Goal: Transaction & Acquisition: Purchase product/service

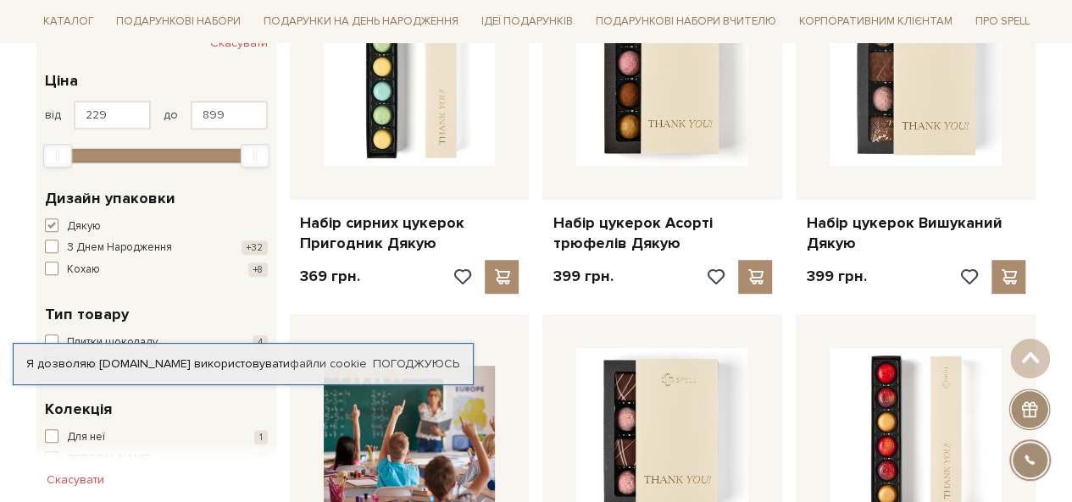
scroll to position [339, 0]
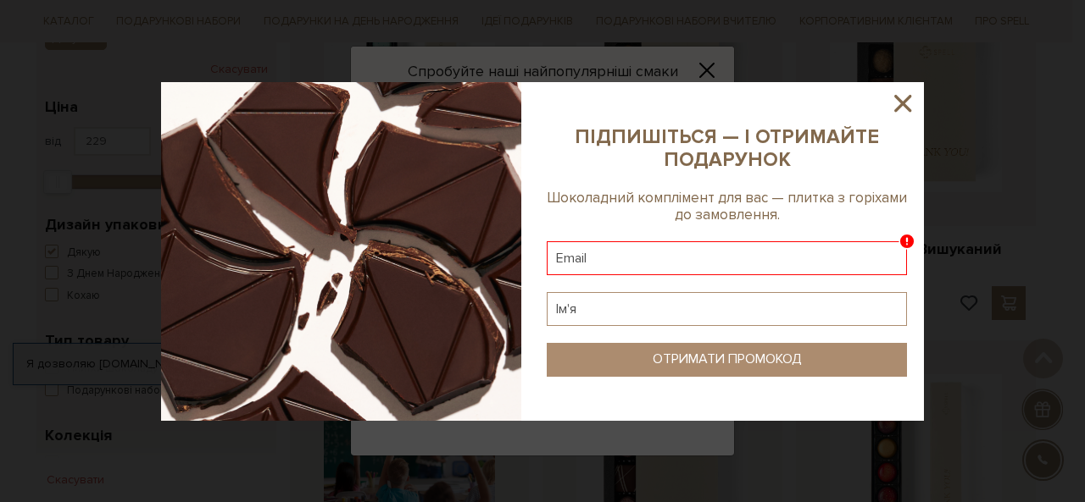
drag, startPoint x: 602, startPoint y: 258, endPoint x: 552, endPoint y: 253, distance: 50.2
click at [552, 250] on input "text" at bounding box center [727, 258] width 360 height 34
click at [556, 250] on input "text" at bounding box center [727, 258] width 360 height 34
drag, startPoint x: 664, startPoint y: 258, endPoint x: 591, endPoint y: 252, distance: 73.1
click at [591, 252] on input "text" at bounding box center [727, 258] width 360 height 34
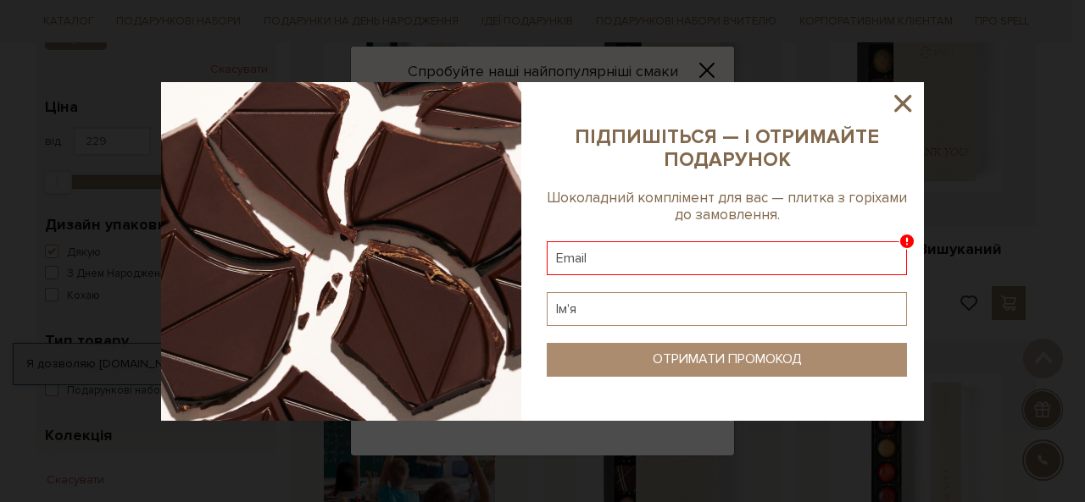
click at [569, 259] on input "text" at bounding box center [727, 258] width 360 height 34
click at [625, 262] on input "text" at bounding box center [727, 258] width 360 height 34
click at [554, 258] on input "text" at bounding box center [727, 258] width 360 height 34
click at [569, 314] on input "text" at bounding box center [727, 309] width 360 height 34
click at [563, 308] on input "text" at bounding box center [727, 309] width 360 height 34
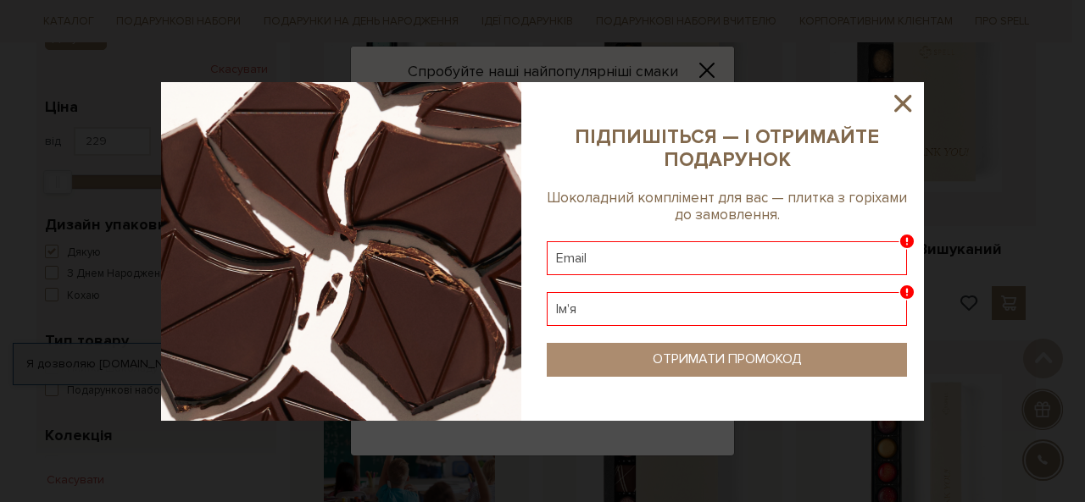
click at [572, 257] on input "text" at bounding box center [727, 258] width 360 height 34
drag, startPoint x: 566, startPoint y: 260, endPoint x: 553, endPoint y: 261, distance: 12.7
click at [553, 261] on input "text" at bounding box center [727, 258] width 360 height 34
click at [560, 308] on input "text" at bounding box center [727, 309] width 360 height 34
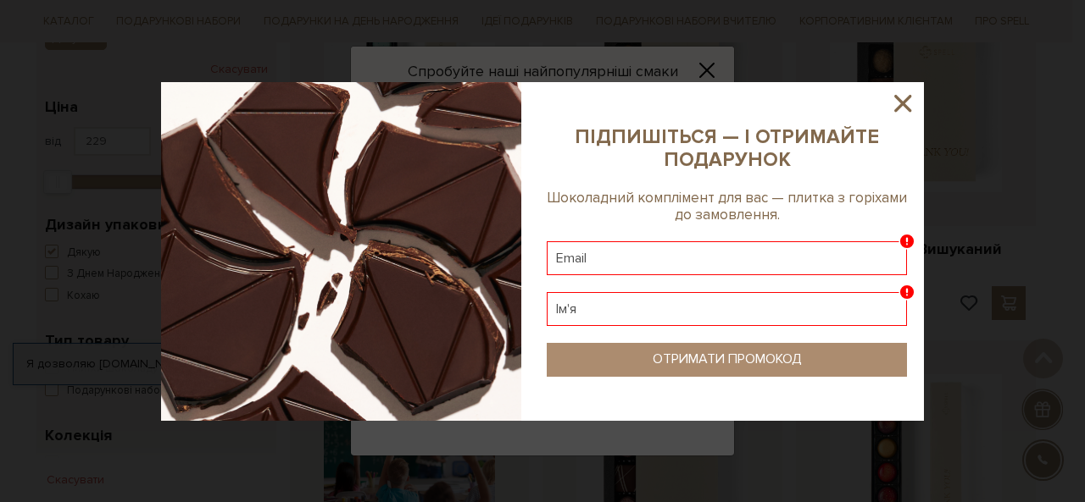
click at [689, 160] on b "ПІДПИШІТЬСЯ — І ОТРИМАЙТЕ ПОДАРУНОК" at bounding box center [726, 148] width 304 height 47
click at [689, 158] on b "ПІДПИШІТЬСЯ — І ОТРИМАЙТЕ ПОДАРУНОК" at bounding box center [726, 148] width 304 height 47
click at [568, 255] on input "text" at bounding box center [727, 258] width 360 height 34
click at [571, 313] on input "text" at bounding box center [727, 309] width 360 height 34
click at [585, 257] on input "text" at bounding box center [727, 258] width 360 height 34
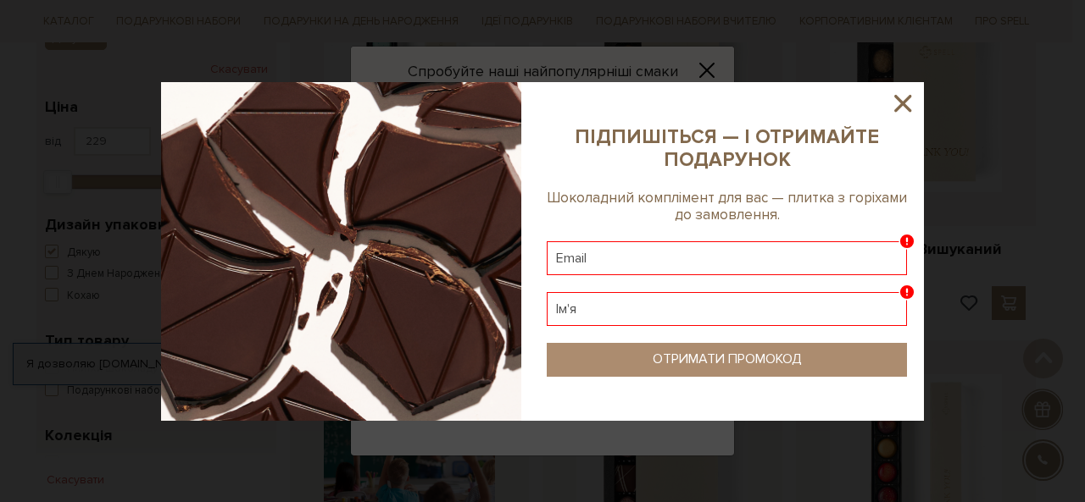
click at [586, 260] on input "text" at bounding box center [727, 258] width 360 height 34
click at [646, 363] on button "ОТРИМАТИ ПРОМОКОД" at bounding box center [727, 360] width 360 height 34
click at [710, 253] on input "text" at bounding box center [727, 258] width 360 height 34
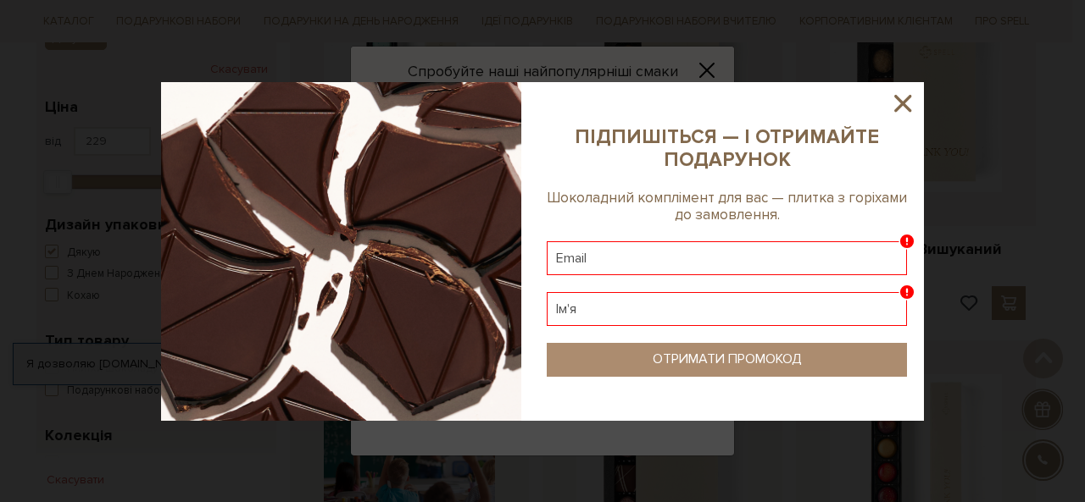
click at [903, 103] on icon at bounding box center [902, 103] width 17 height 17
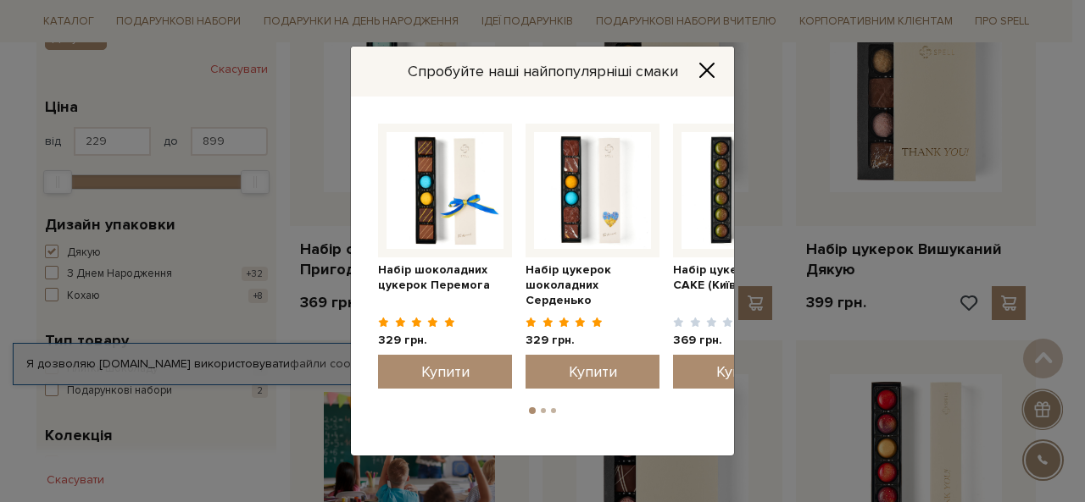
click at [690, 64] on div "Спробуйте наші найпопулярніші смаки" at bounding box center [542, 72] width 383 height 50
drag, startPoint x: 713, startPoint y: 67, endPoint x: 714, endPoint y: 97, distance: 30.5
click at [713, 67] on icon "Close" at bounding box center [706, 70] width 17 height 17
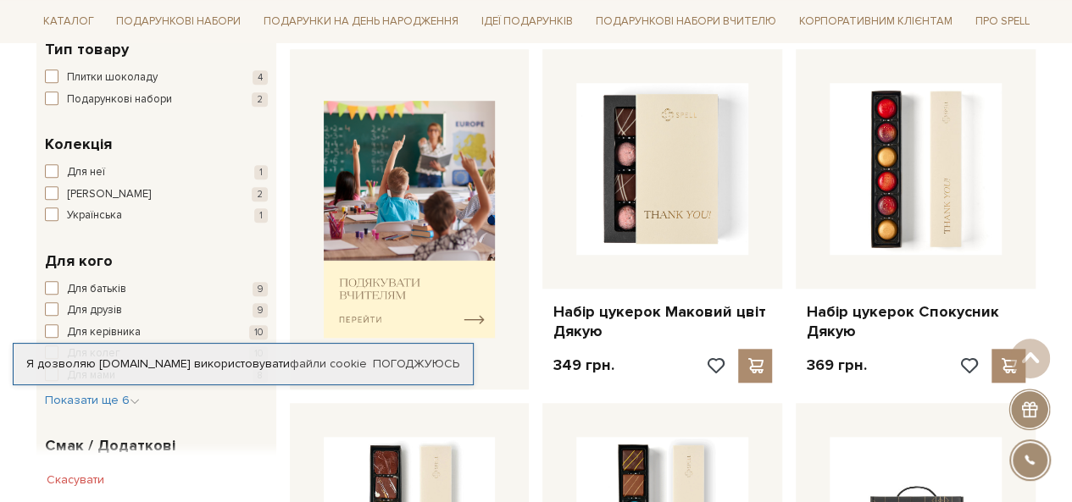
scroll to position [593, 0]
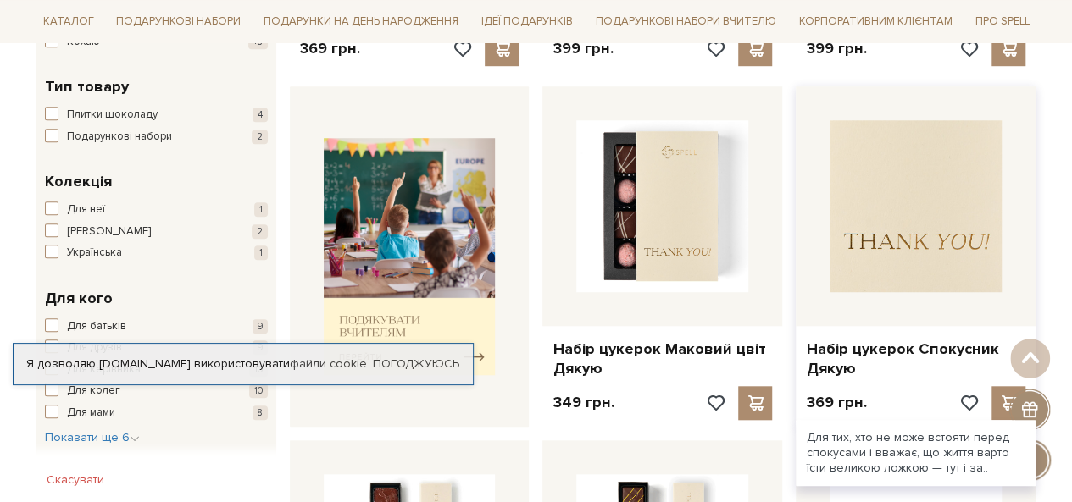
click at [903, 204] on img at bounding box center [916, 206] width 172 height 172
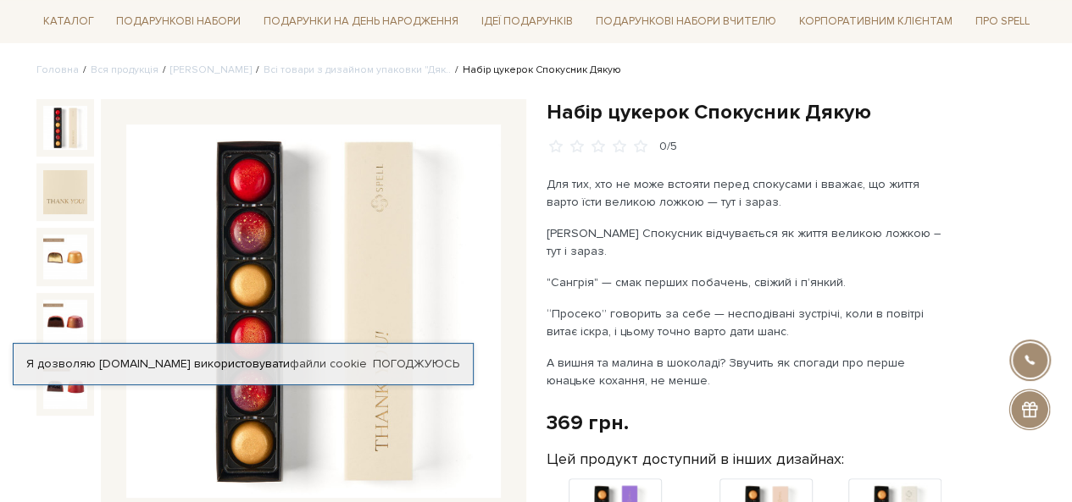
scroll to position [85, 0]
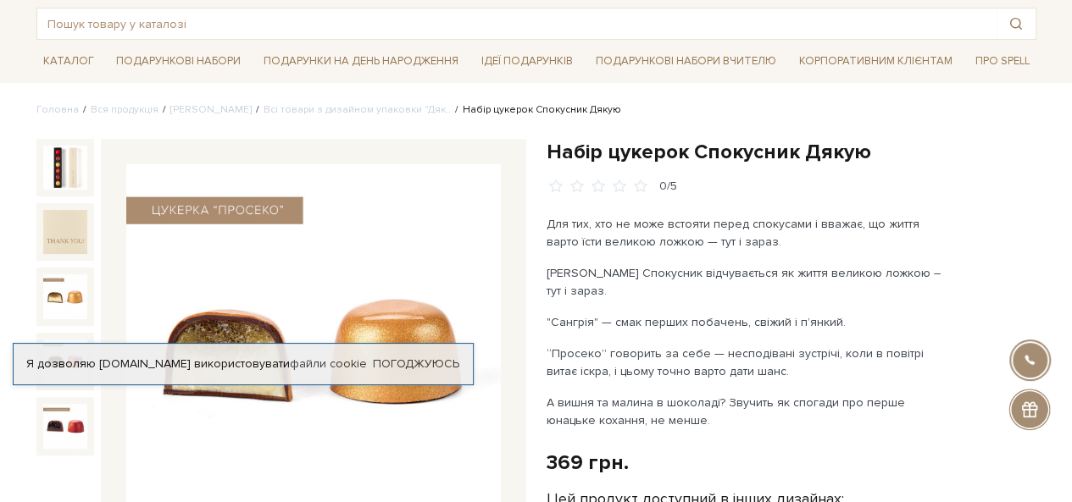
click at [64, 284] on img at bounding box center [65, 297] width 44 height 44
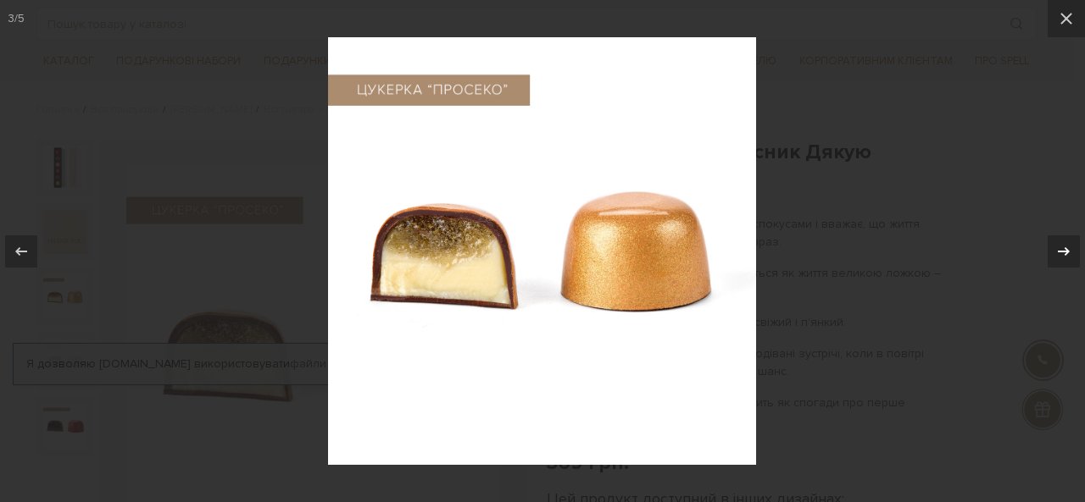
click at [1061, 248] on icon at bounding box center [1063, 251] width 20 height 20
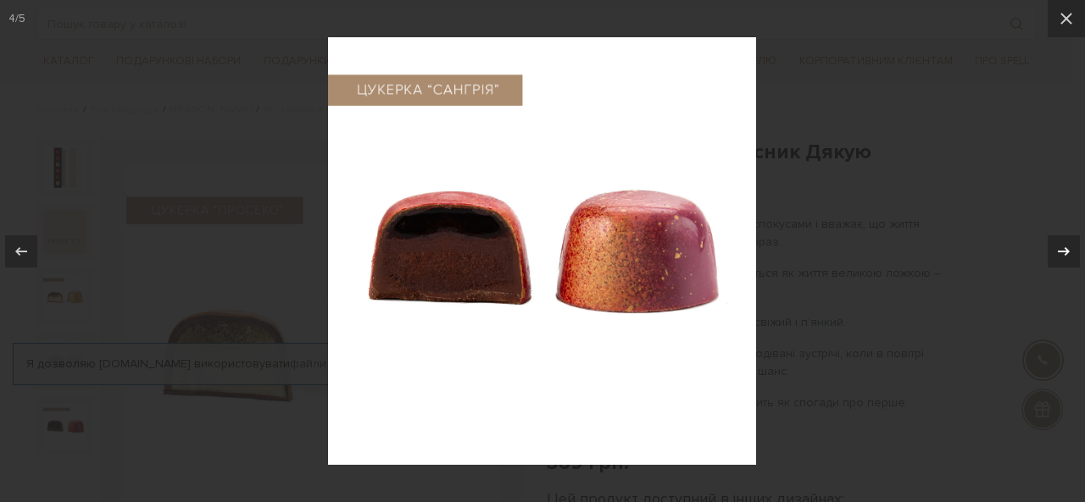
click at [1063, 248] on icon at bounding box center [1063, 251] width 20 height 20
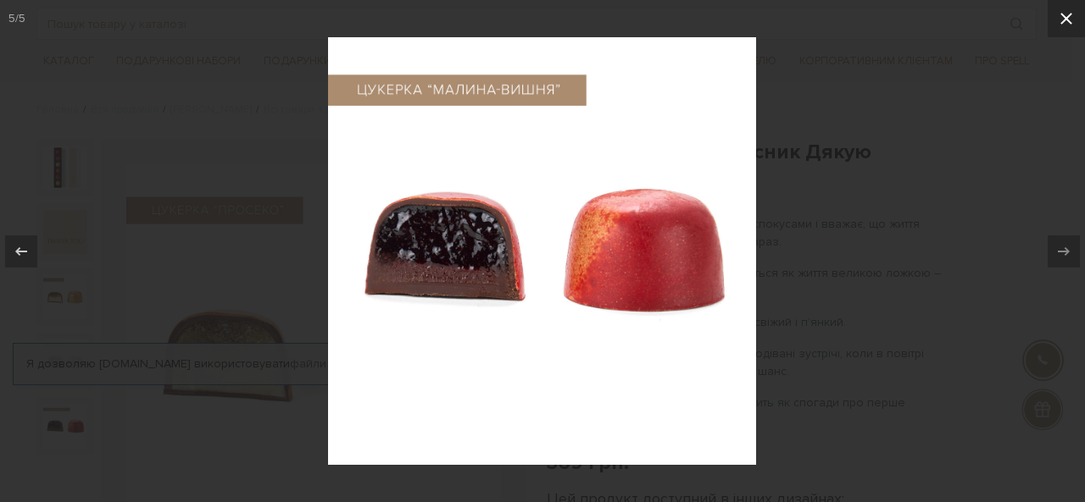
click at [1063, 16] on icon at bounding box center [1066, 18] width 20 height 20
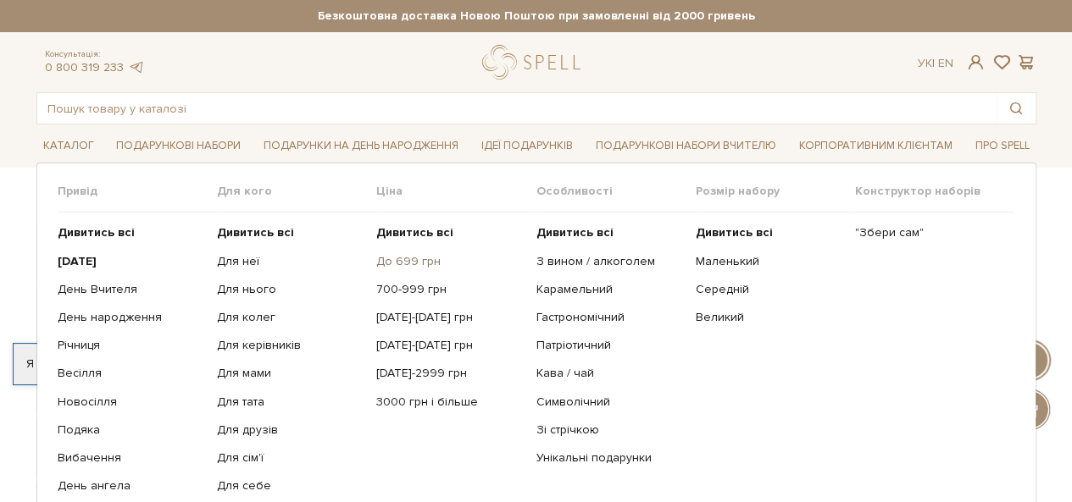
click at [405, 257] on link "До 699 грн" at bounding box center [449, 261] width 147 height 15
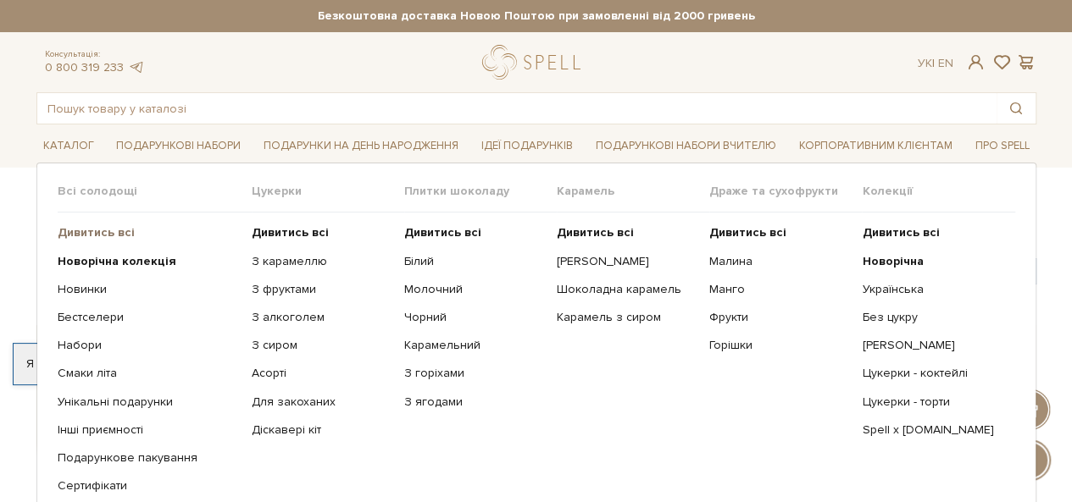
click at [91, 234] on b "Дивитись всі" at bounding box center [96, 232] width 77 height 14
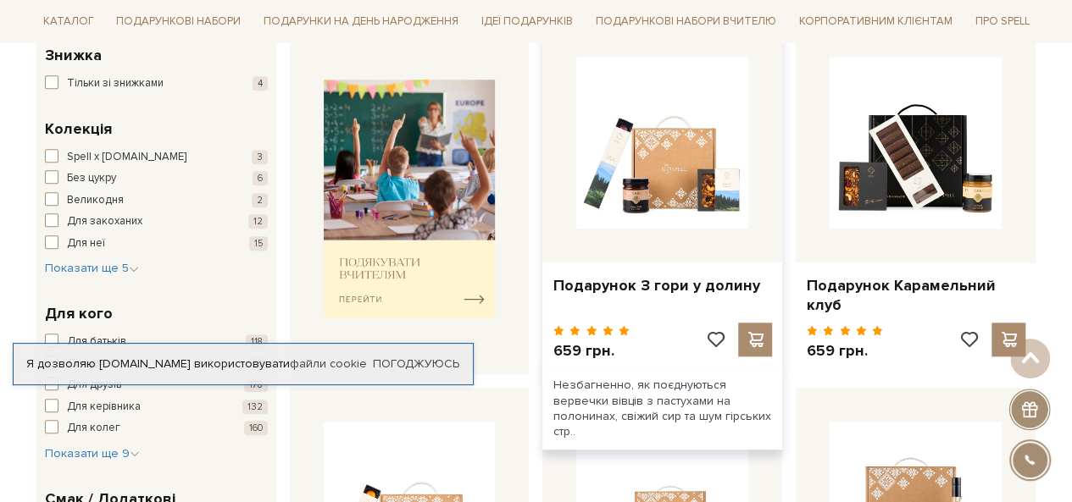
scroll to position [763, 0]
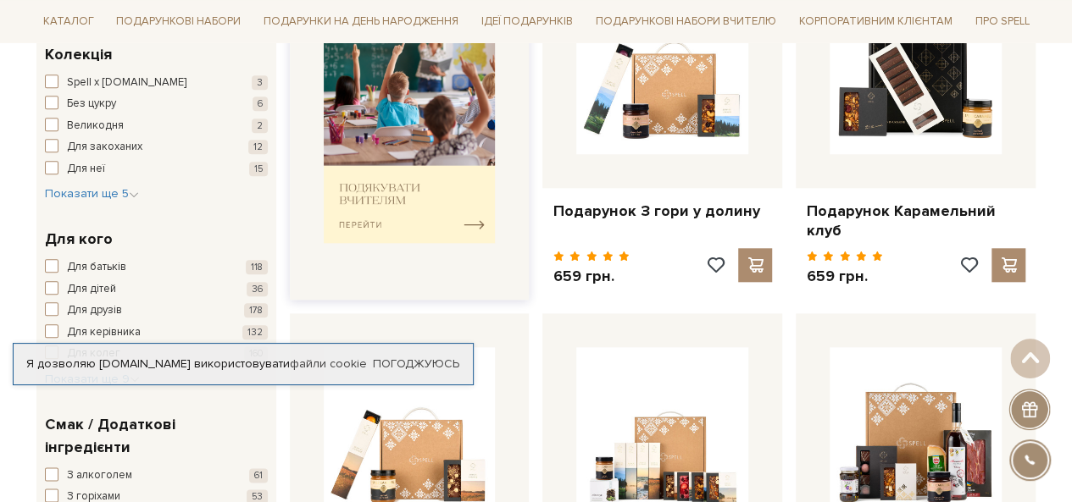
click at [467, 214] on img at bounding box center [410, 124] width 172 height 238
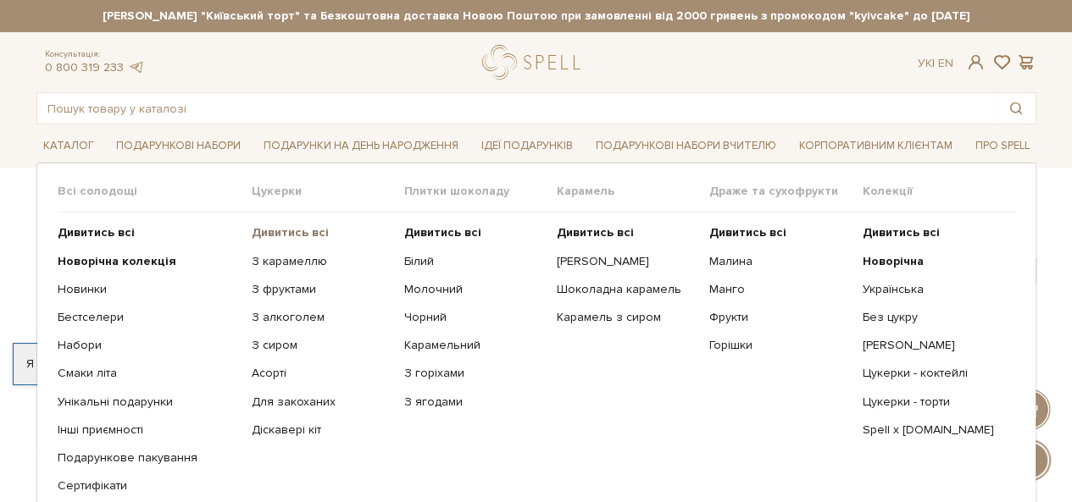
click at [272, 236] on b "Дивитись всі" at bounding box center [290, 232] width 77 height 14
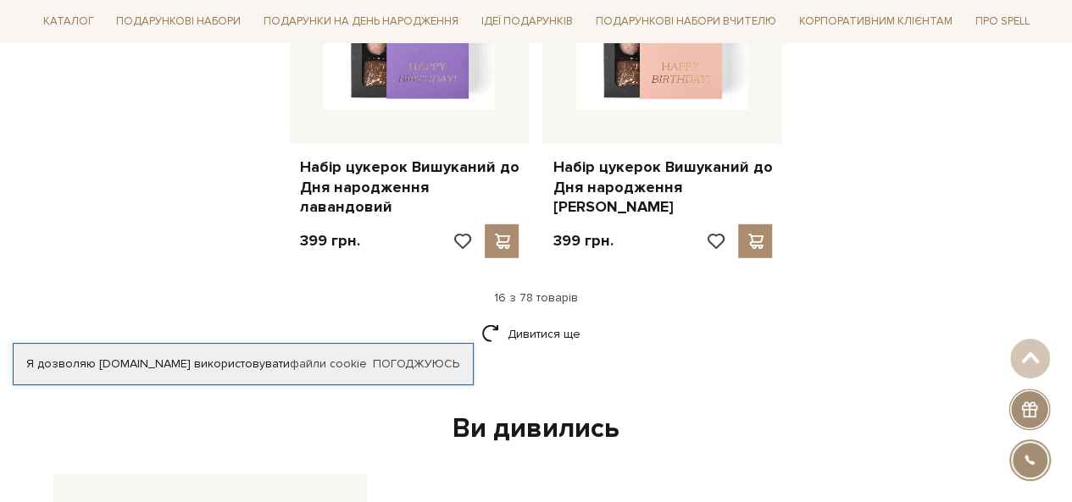
scroll to position [2288, 0]
